Goal: Task Accomplishment & Management: Manage account settings

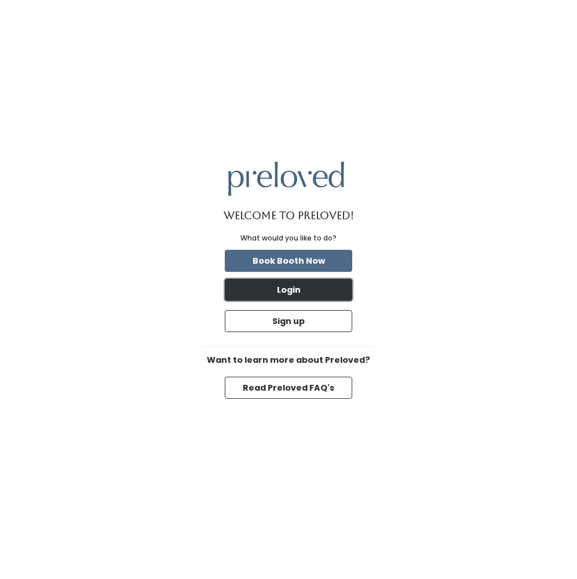
click at [282, 286] on button "Login" at bounding box center [288, 290] width 127 height 22
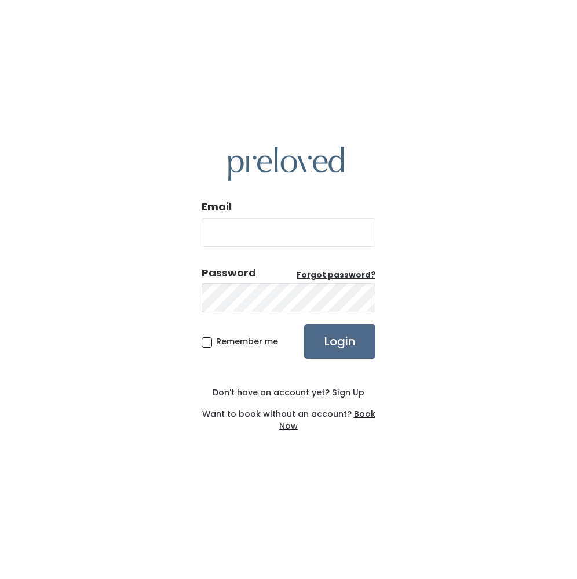
click at [274, 232] on input "Email" at bounding box center [289, 232] width 174 height 29
type input "[EMAIL_ADDRESS][DOMAIN_NAME]"
click at [216, 340] on span "Remember me" at bounding box center [247, 342] width 62 height 12
click at [216, 340] on input "Remember me" at bounding box center [220, 340] width 8 height 8
checkbox input "true"
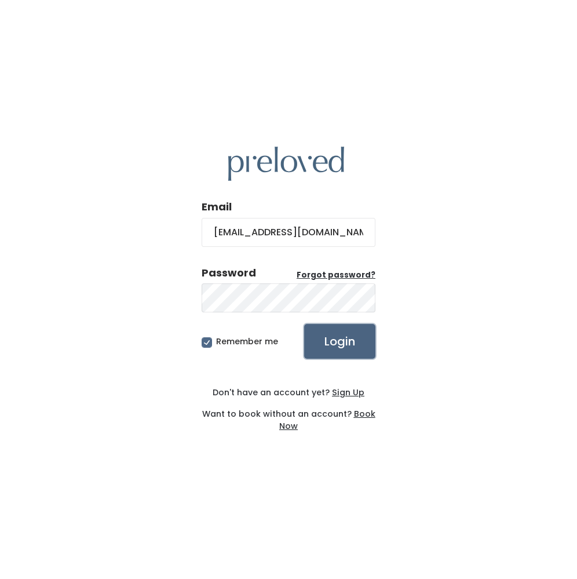
click at [349, 345] on input "Login" at bounding box center [339, 341] width 71 height 35
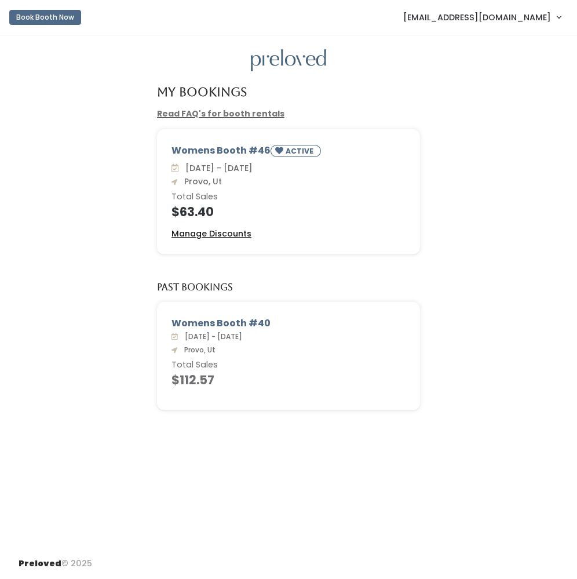
click at [228, 229] on u "Manage Discounts" at bounding box center [212, 234] width 80 height 12
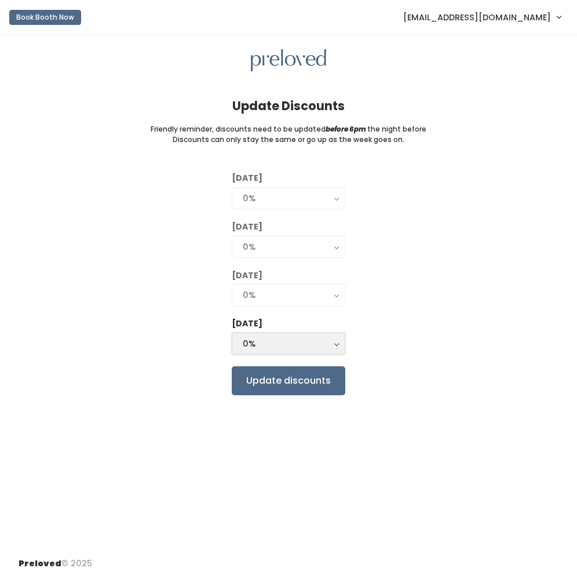
click at [334, 340] on button "0%" at bounding box center [289, 344] width 114 height 22
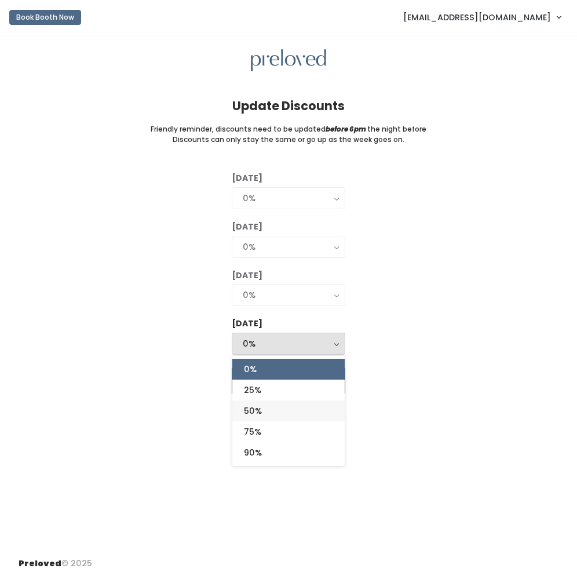
click at [292, 408] on link "50%" at bounding box center [288, 410] width 112 height 21
select select "50%"
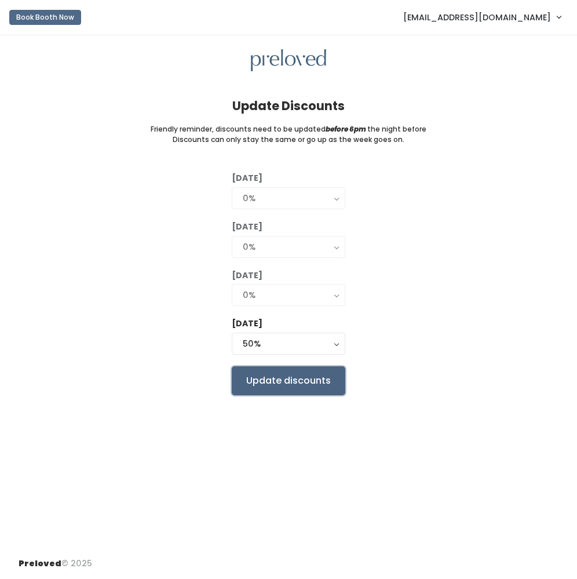
click at [318, 384] on input "Update discounts" at bounding box center [289, 380] width 114 height 29
